Goal: Information Seeking & Learning: Check status

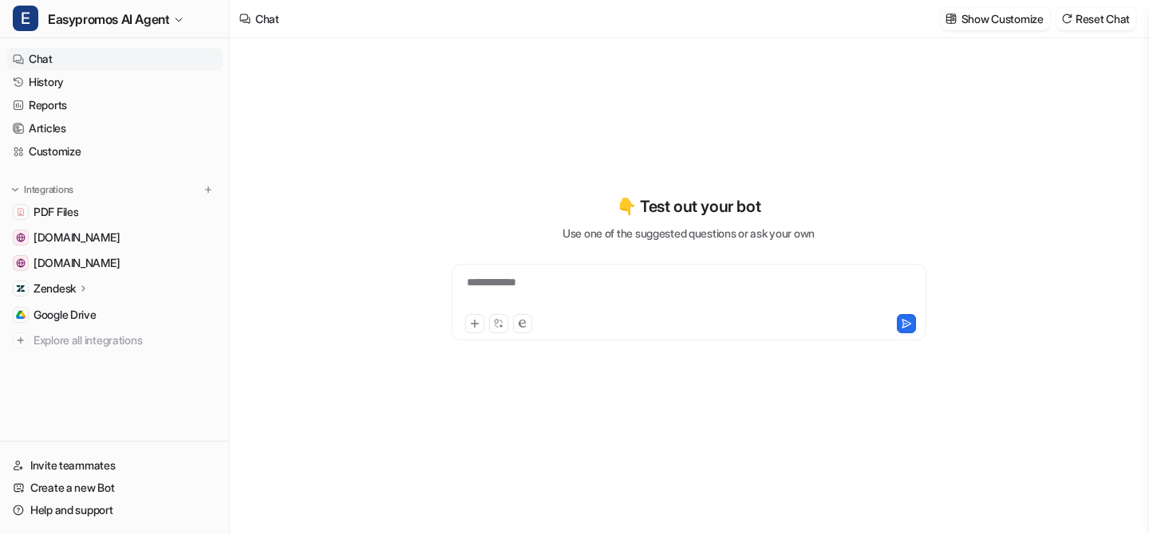
type textarea "**********"
click at [46, 77] on link "History" at bounding box center [114, 82] width 216 height 22
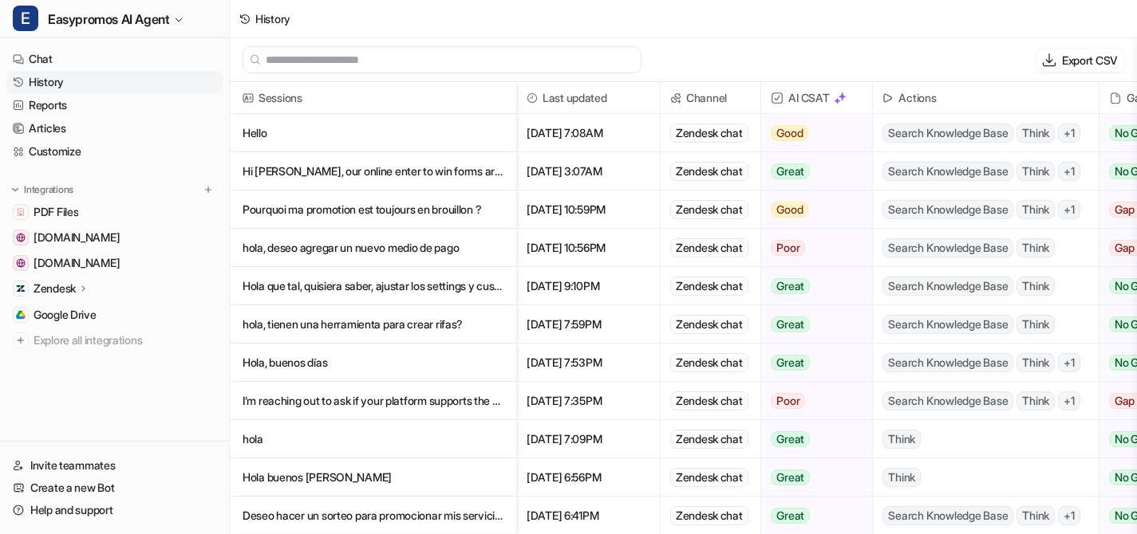
click at [331, 171] on p "Hi [PERSON_NAME], our online enter to win forms are not working for all my comp…" at bounding box center [372, 171] width 261 height 38
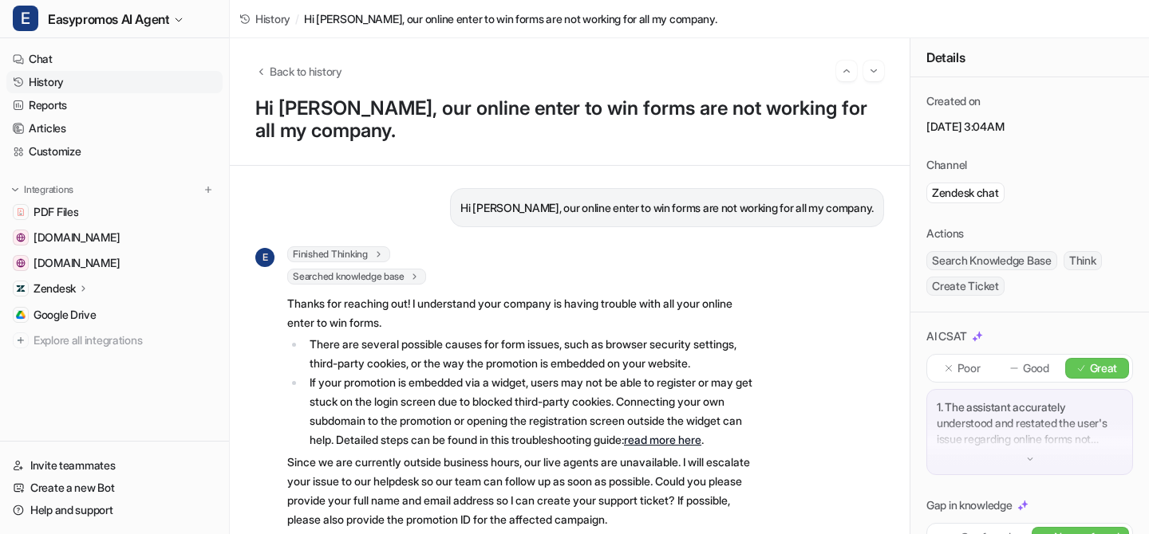
click at [705, 363] on li "There are several possible causes for form issues, such as browser security set…" at bounding box center [529, 354] width 449 height 38
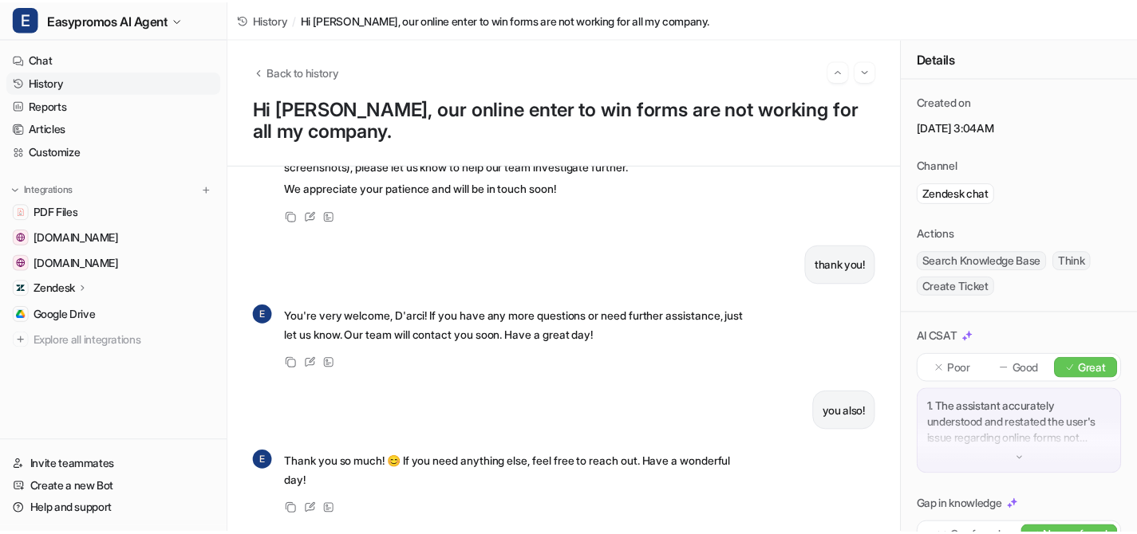
scroll to position [613, 0]
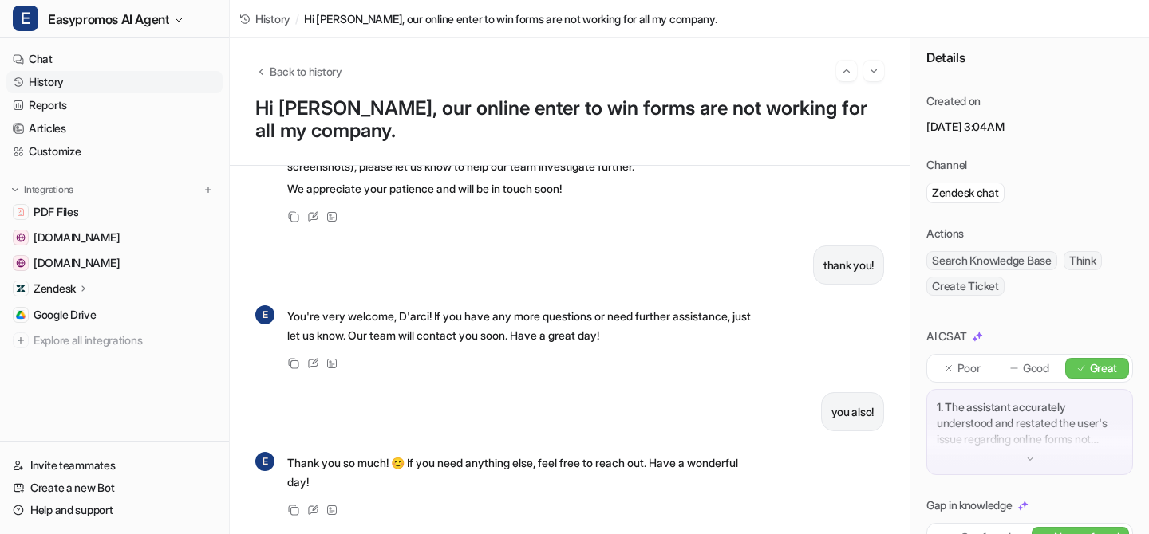
click at [101, 82] on link "History" at bounding box center [114, 82] width 216 height 22
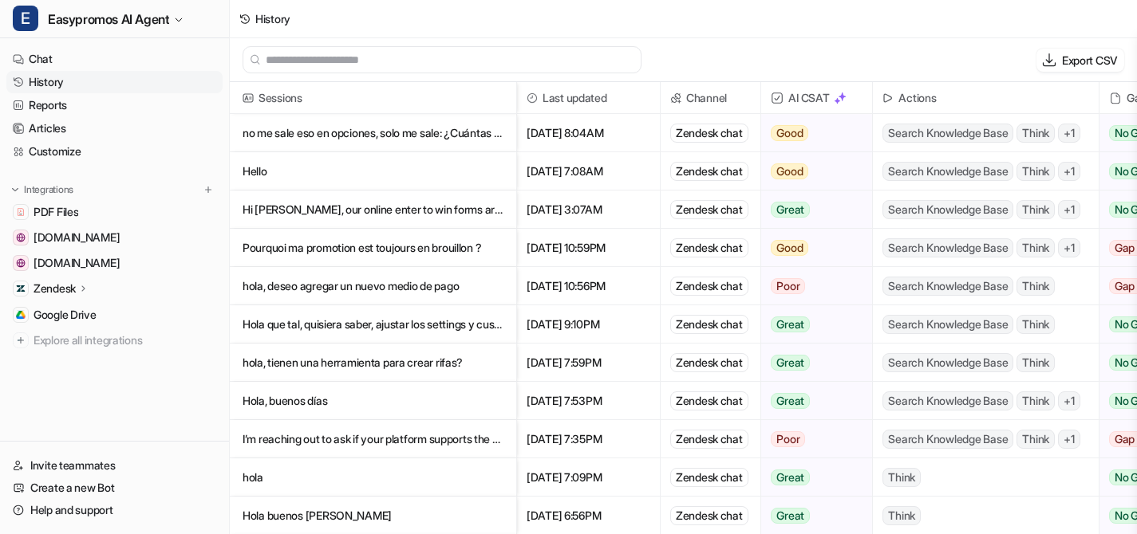
scroll to position [2, 0]
